Goal: Communication & Community: Answer question/provide support

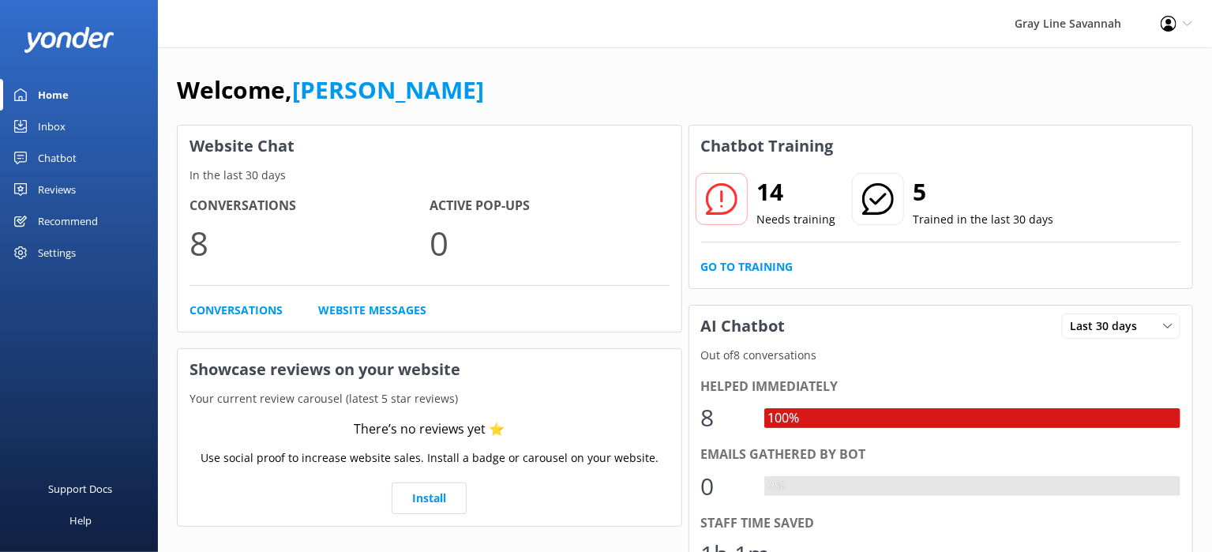
click at [46, 161] on div "Chatbot" at bounding box center [57, 158] width 39 height 32
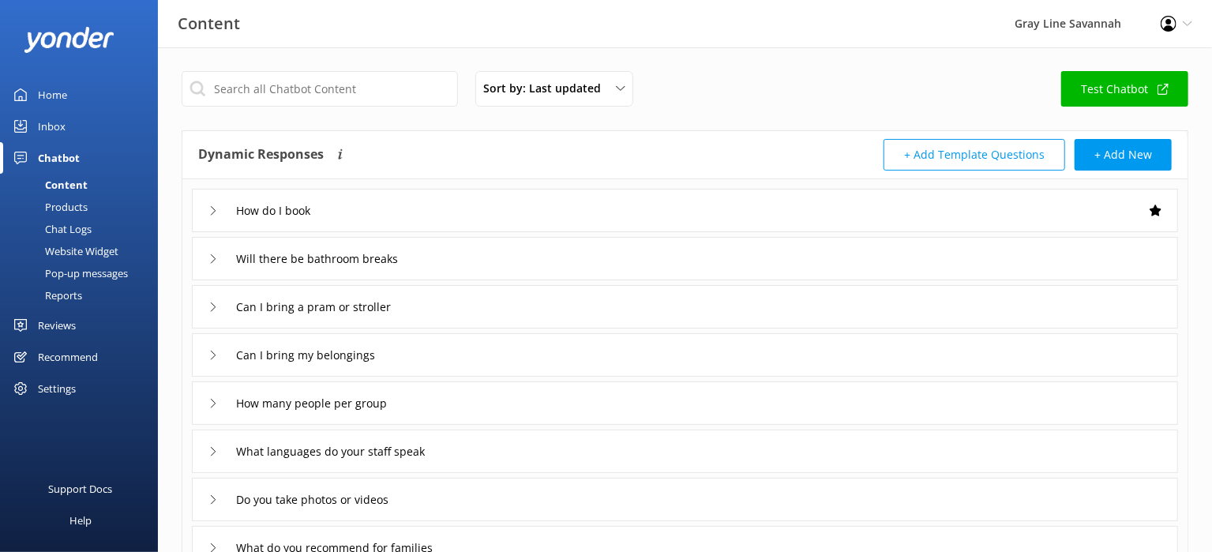
click at [62, 124] on div "Inbox" at bounding box center [52, 127] width 28 height 32
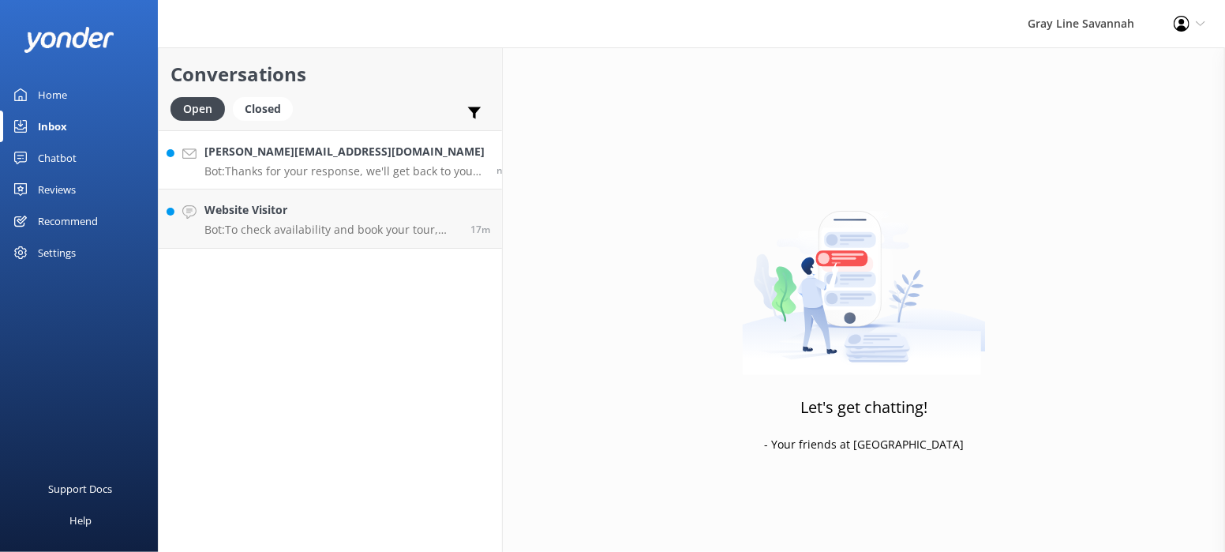
click at [281, 178] on link "[PERSON_NAME][EMAIL_ADDRESS][DOMAIN_NAME] Bot: Thanks for your response, we'll …" at bounding box center [330, 159] width 343 height 59
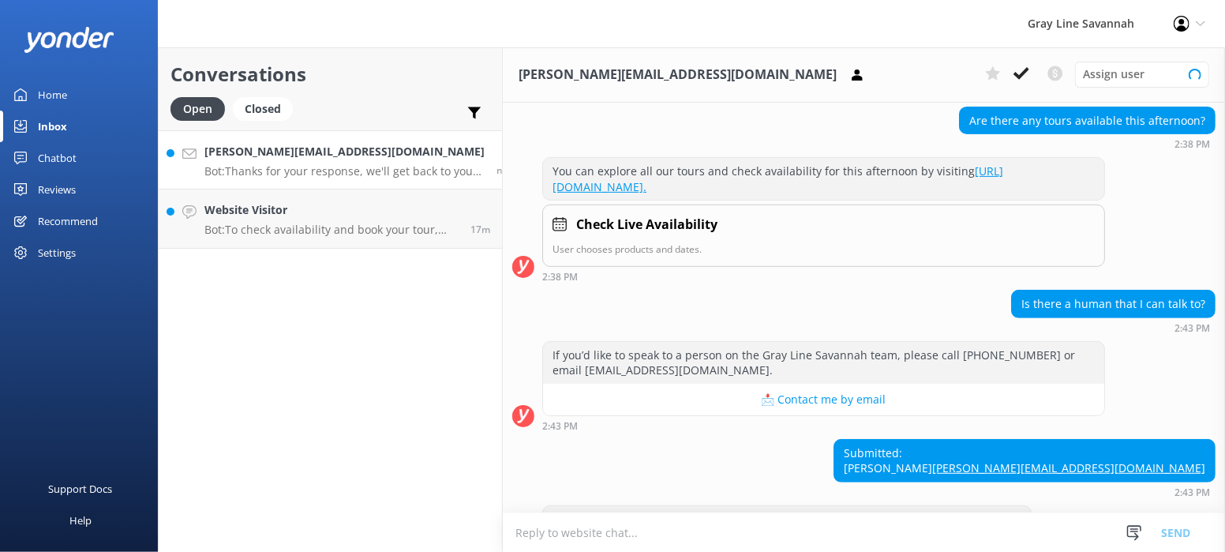
scroll to position [399, 0]
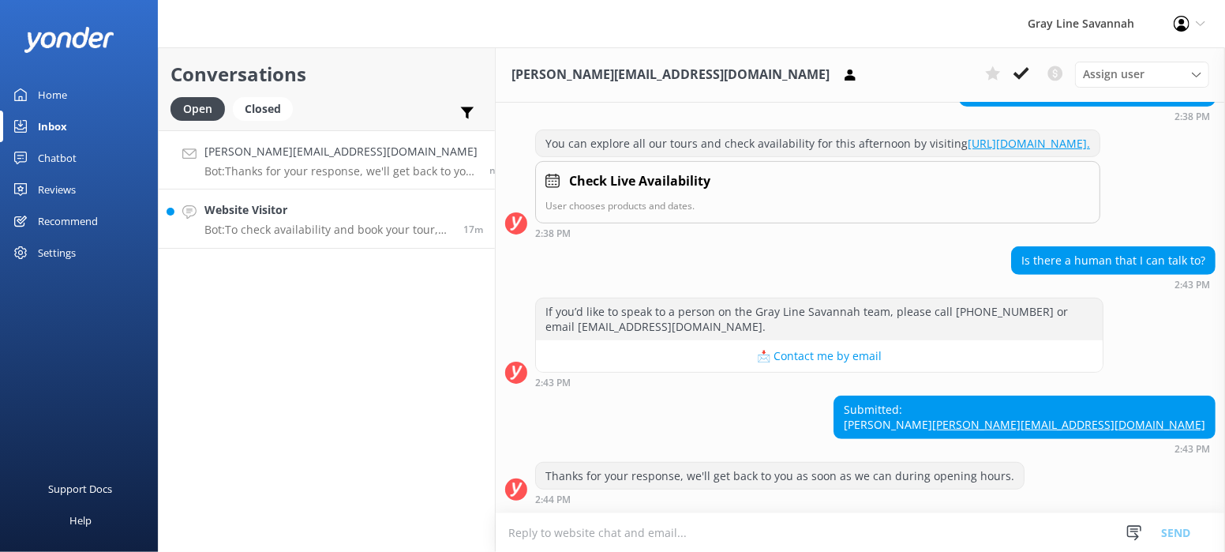
click at [295, 228] on p "Bot: To check availability and book your tour, please visit [URL][DOMAIN_NAME]." at bounding box center [327, 230] width 247 height 14
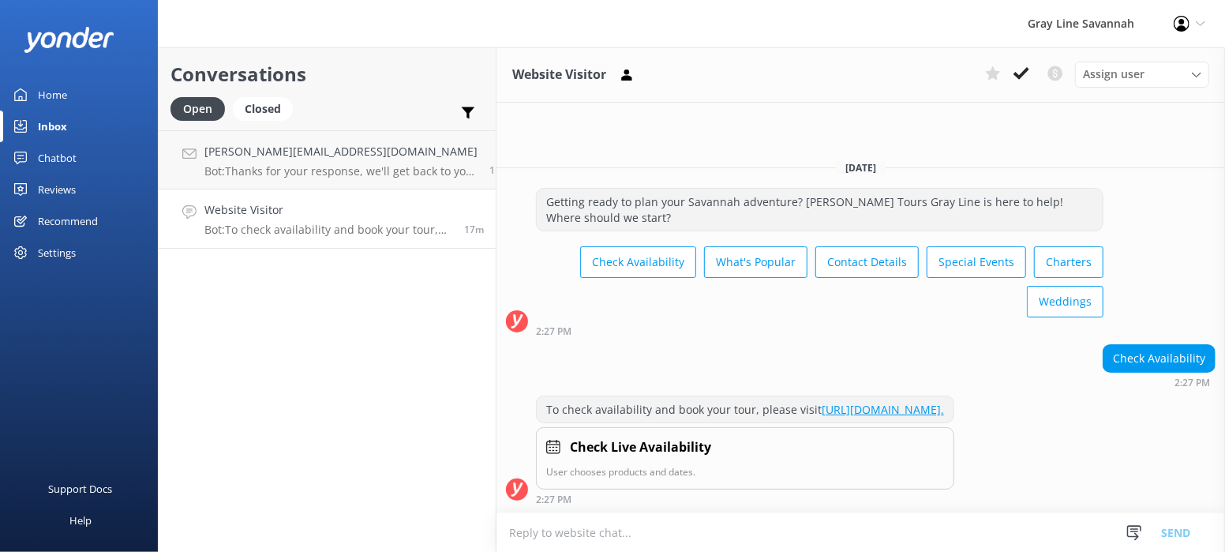
click at [291, 199] on link "Website Visitor Bot: To check availability and book your tour, please visit [UR…" at bounding box center [327, 218] width 337 height 59
click at [295, 225] on p "Bot: To check availability and book your tour, please visit [URL][DOMAIN_NAME]." at bounding box center [328, 230] width 248 height 14
click at [312, 225] on p "Bot: To check availability and book your tour, please visit [URL][DOMAIN_NAME]." at bounding box center [328, 230] width 248 height 14
click at [282, 159] on h4 "[PERSON_NAME][EMAIL_ADDRESS][DOMAIN_NAME]" at bounding box center [340, 151] width 273 height 17
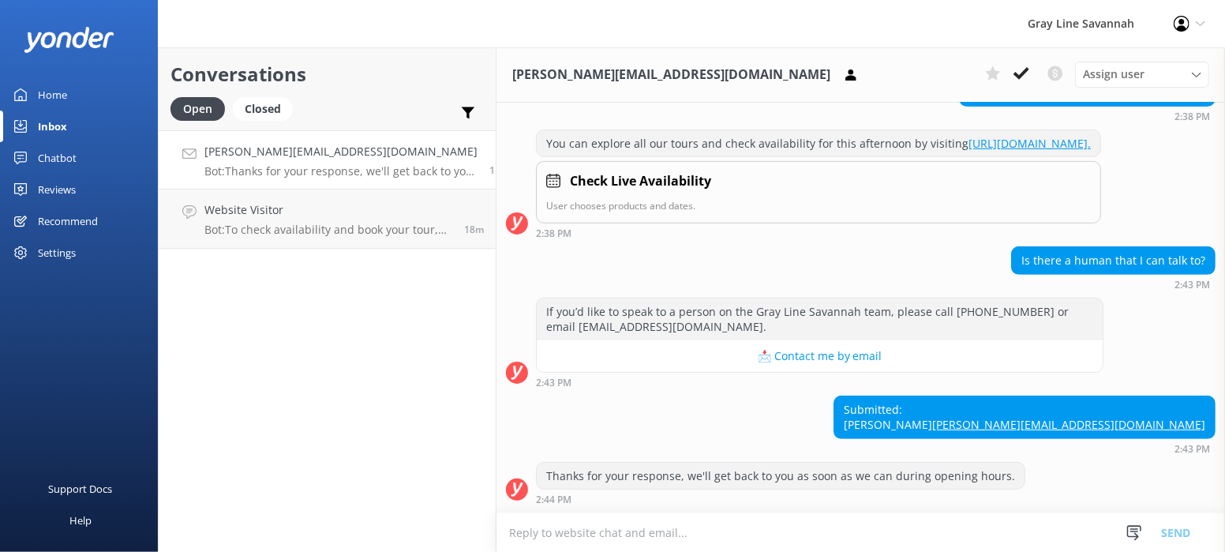
scroll to position [399, 0]
click at [360, 380] on div "Conversations Open Closed Important Converted Assigned to me Unassigned [PERSON…" at bounding box center [327, 299] width 339 height 504
click at [340, 355] on div "Conversations Open Closed Important Converted Assigned to me Unassigned [PERSON…" at bounding box center [327, 299] width 339 height 504
